Goal: Transaction & Acquisition: Purchase product/service

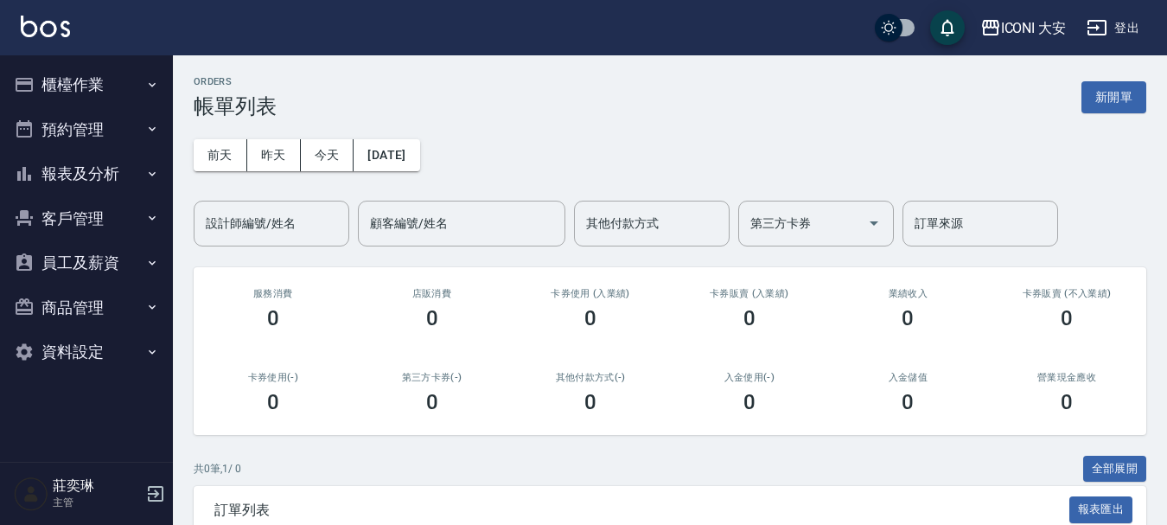
click at [94, 74] on button "櫃檯作業" at bounding box center [86, 84] width 159 height 45
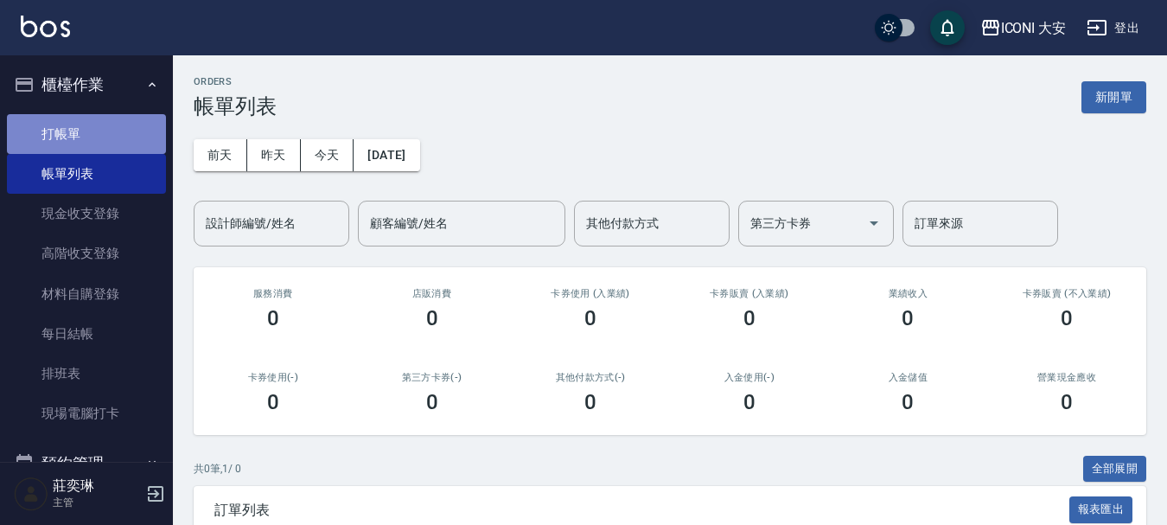
click at [111, 137] on link "打帳單" at bounding box center [86, 134] width 159 height 40
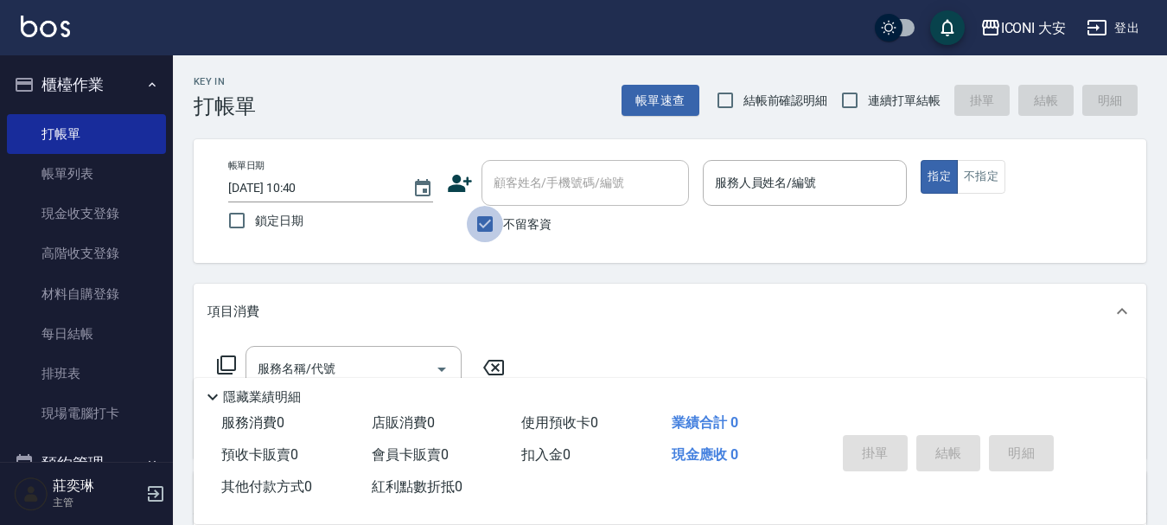
click at [487, 226] on input "不留客資" at bounding box center [485, 224] width 36 height 36
checkbox input "false"
click at [513, 183] on div "顧客姓名/手機號碼/編號 顧客姓名/手機號碼/編號" at bounding box center [584, 183] width 207 height 46
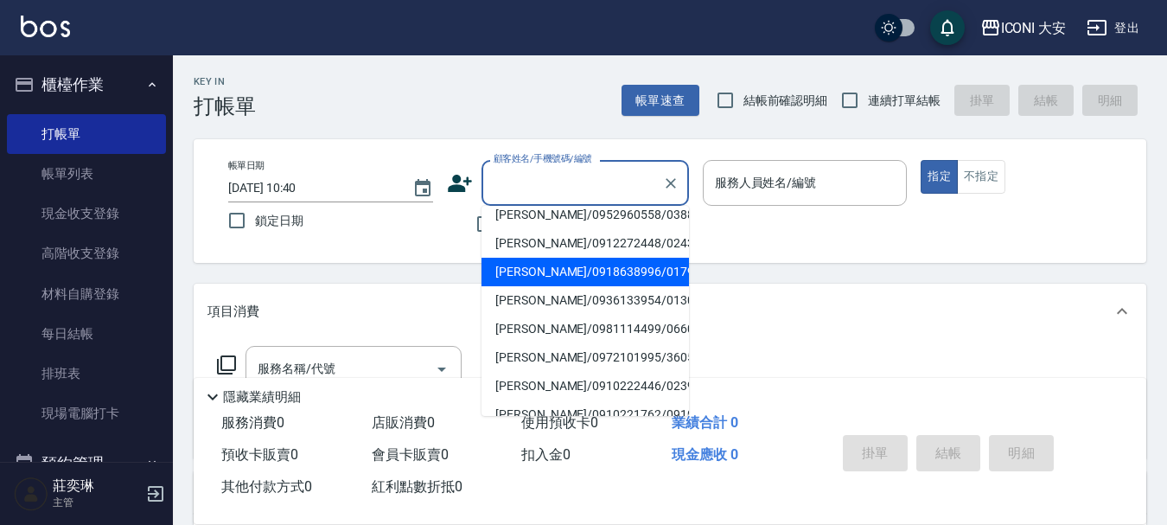
scroll to position [86, 0]
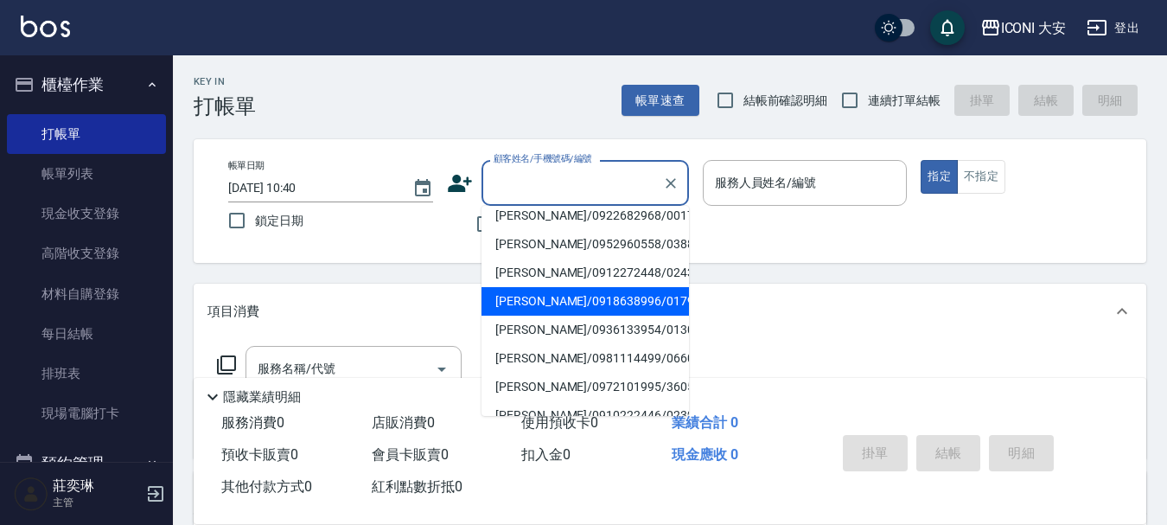
click at [544, 287] on li "[PERSON_NAME]/0918638996/0179" at bounding box center [584, 301] width 207 height 29
type input "[PERSON_NAME]/0918638996/0179"
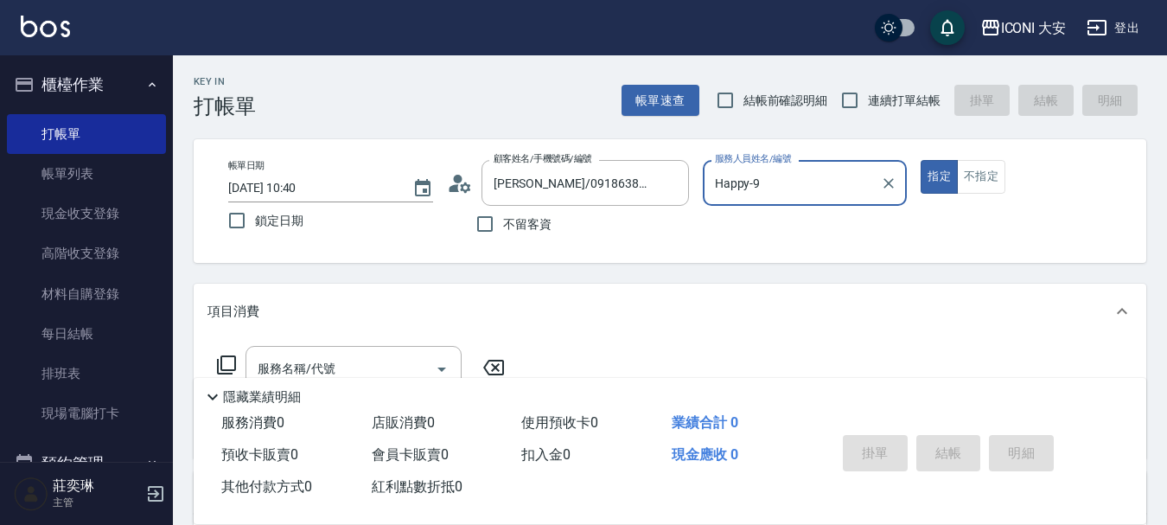
type input "Happy-9"
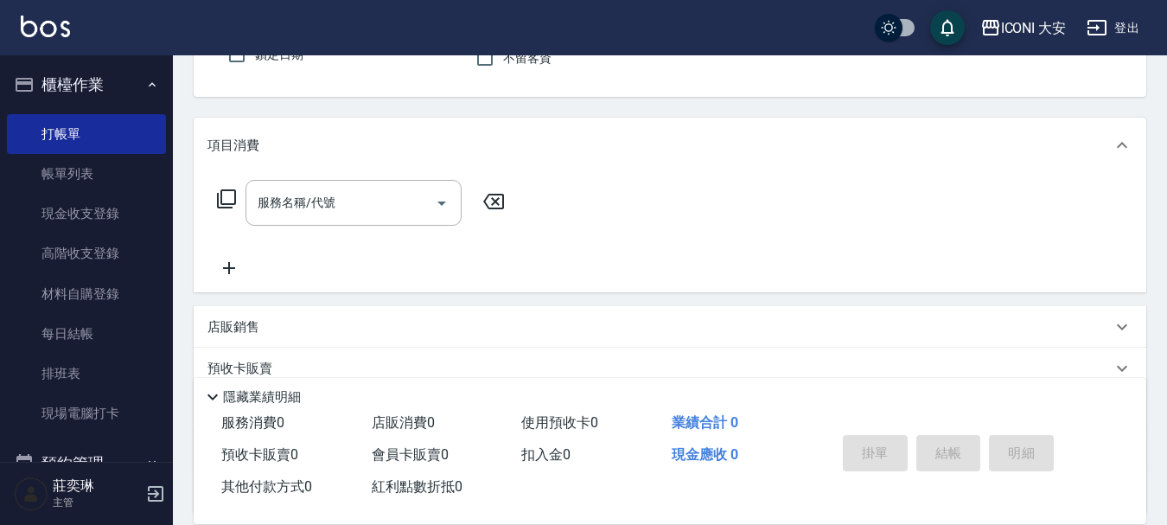
scroll to position [173, 0]
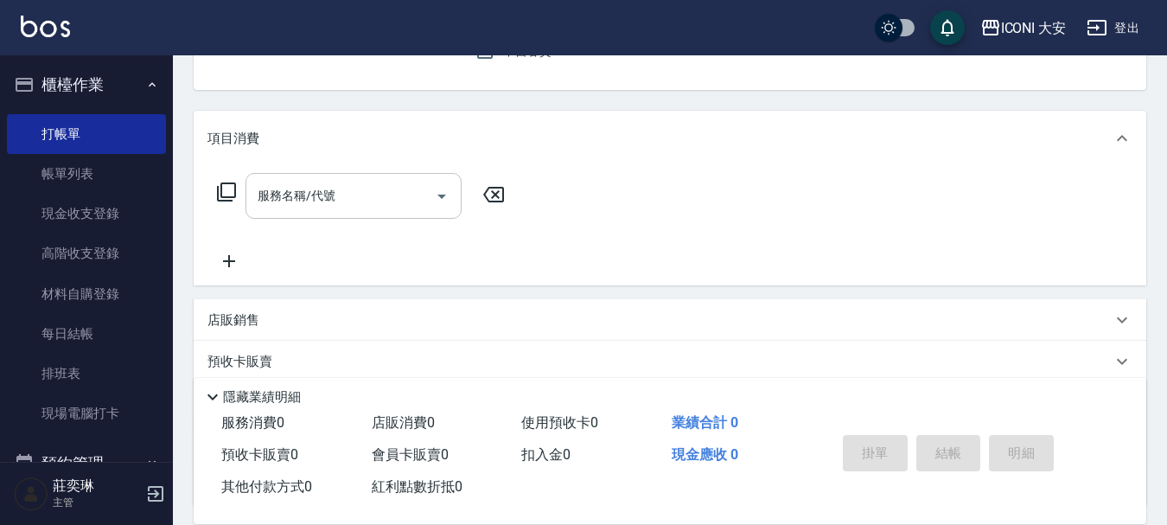
click at [352, 207] on input "服務名稱/代號" at bounding box center [340, 196] width 175 height 30
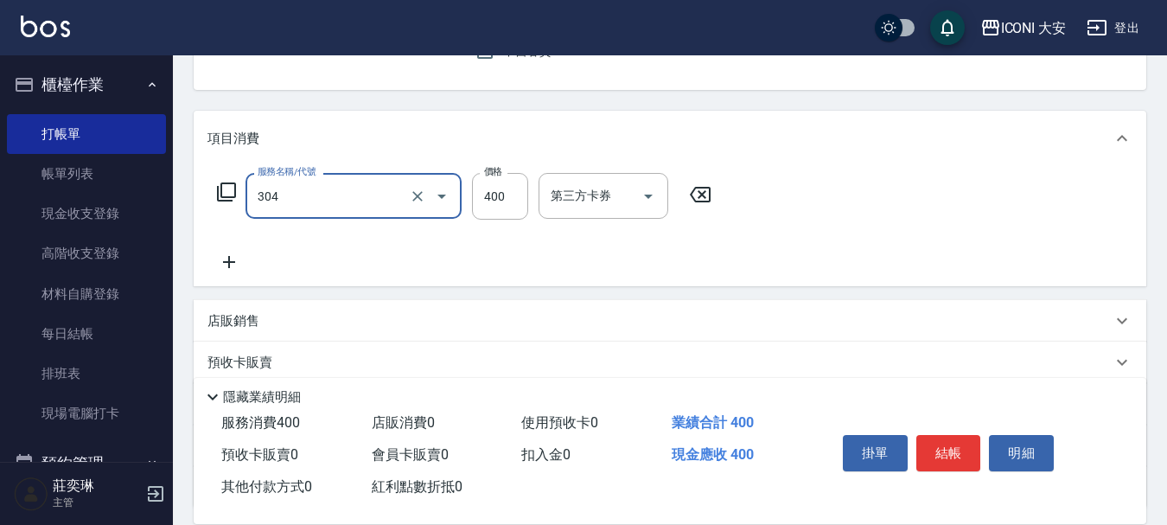
type input "大學剪髮(304)"
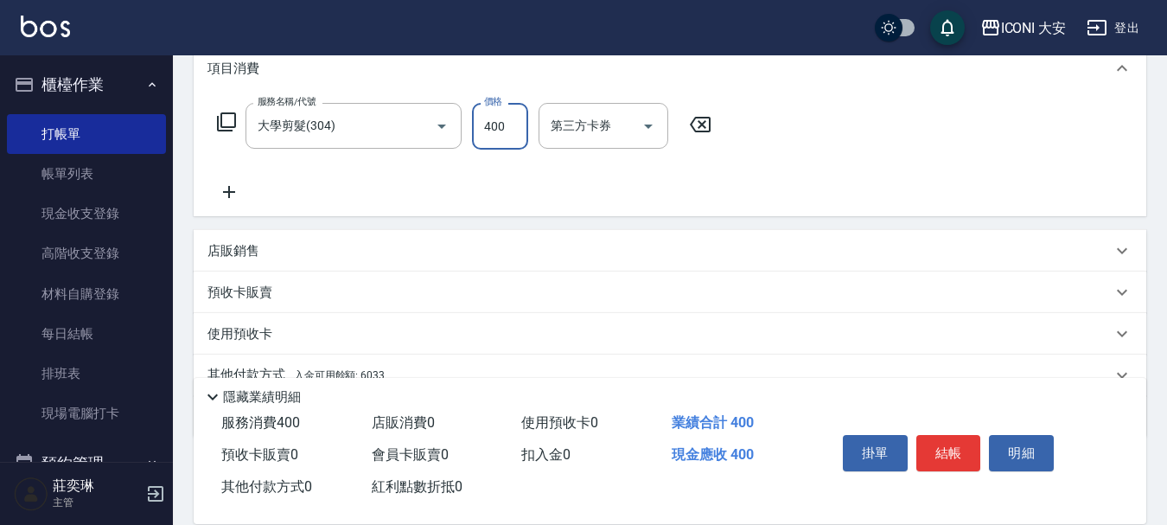
scroll to position [322, 0]
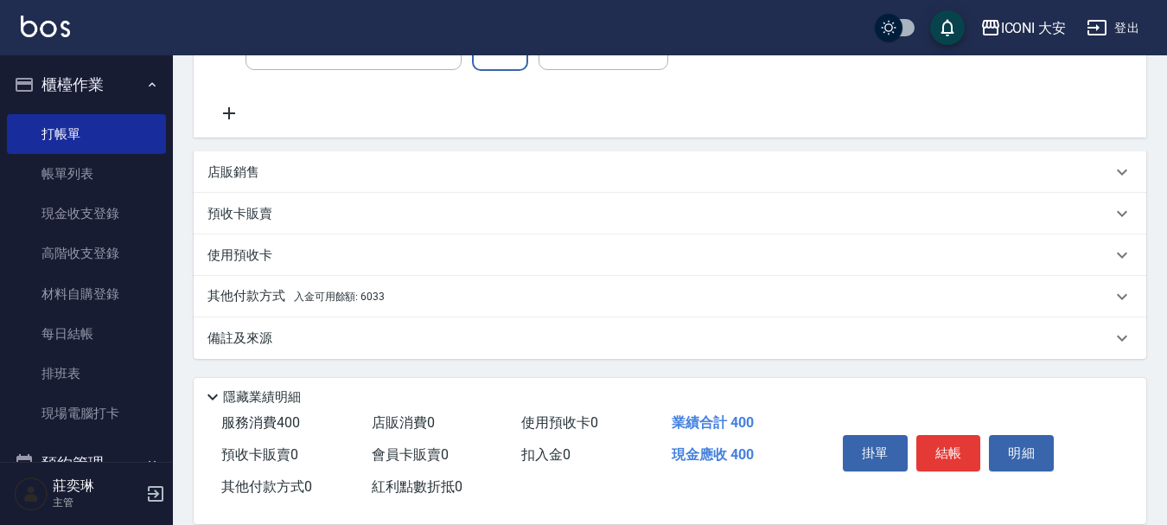
click at [377, 297] on span "入金可用餘額: 6033" at bounding box center [339, 296] width 91 height 12
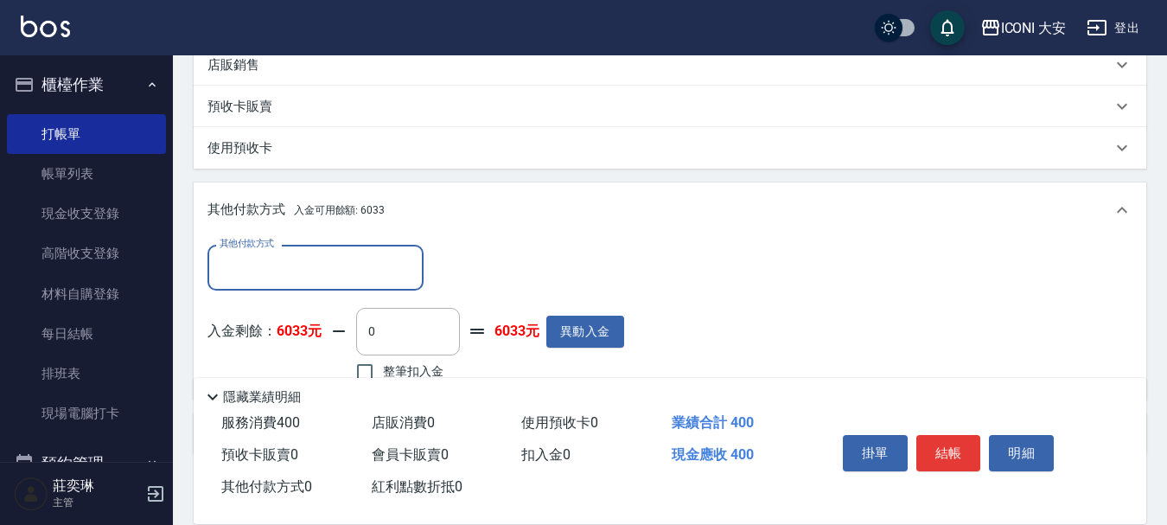
scroll to position [525, 0]
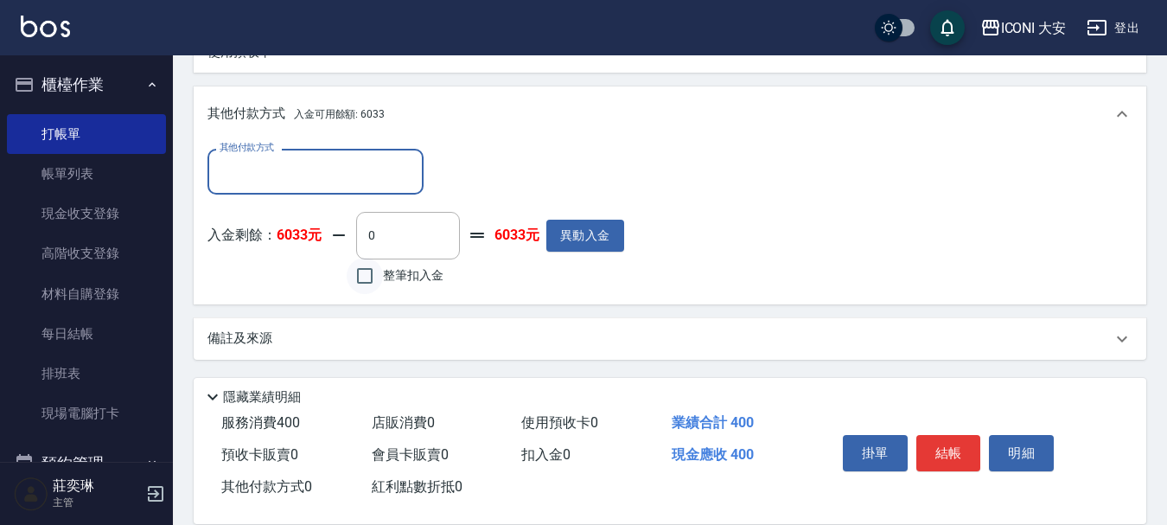
click at [360, 280] on input "整筆扣入金" at bounding box center [365, 276] width 36 height 36
checkbox input "true"
type input "400"
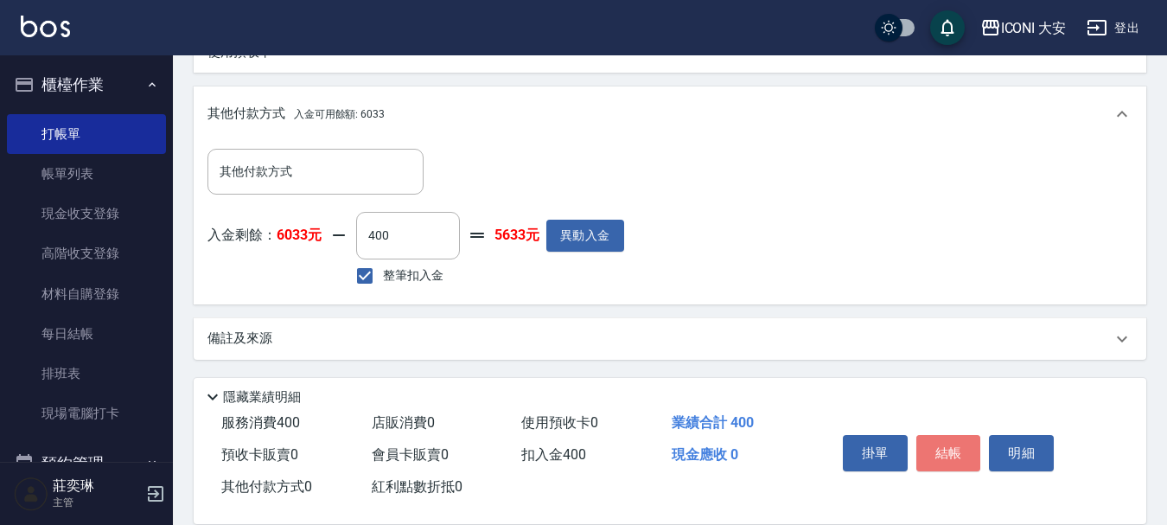
click at [931, 443] on button "結帳" at bounding box center [948, 453] width 65 height 36
